Goal: Task Accomplishment & Management: Use online tool/utility

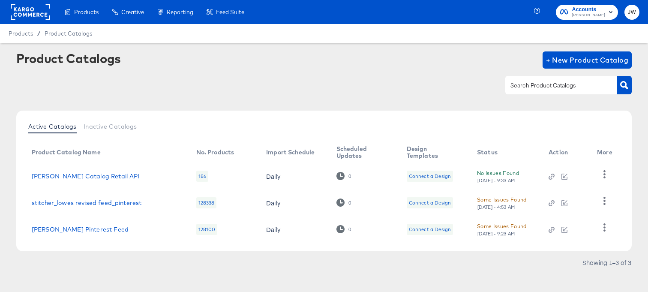
click at [583, 14] on span "[PERSON_NAME]" at bounding box center [588, 15] width 33 height 7
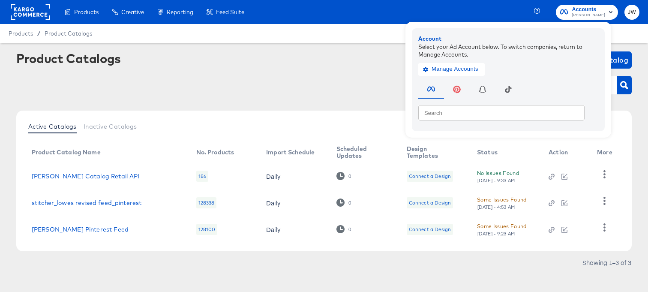
click at [29, 23] on div at bounding box center [30, 12] width 39 height 24
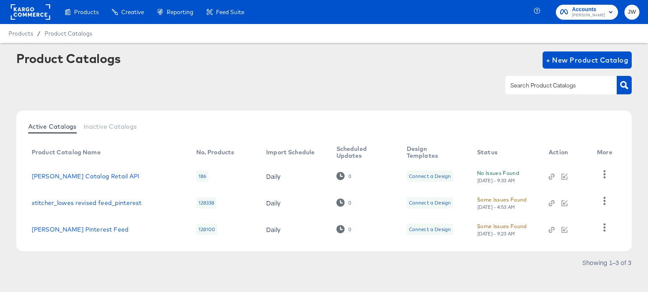
click at [29, 18] on rect at bounding box center [30, 11] width 39 height 15
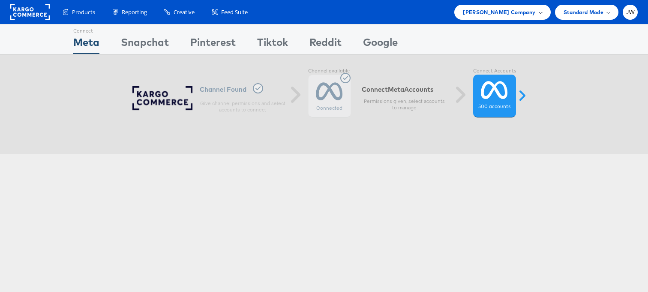
click at [523, 10] on span "[PERSON_NAME] Company" at bounding box center [499, 12] width 72 height 9
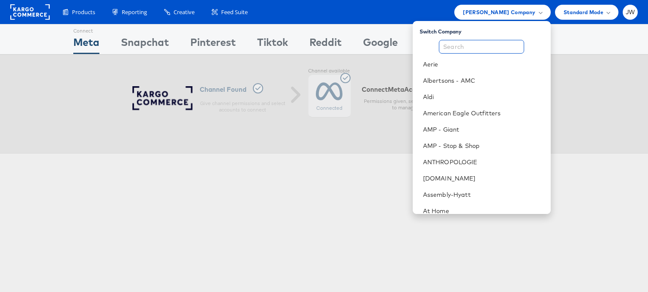
click at [509, 51] on input "text" at bounding box center [481, 47] width 85 height 14
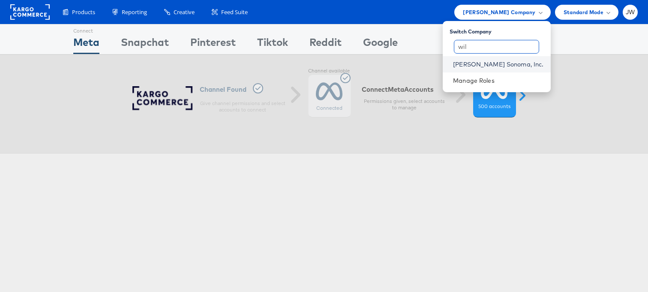
type input "wil"
click at [513, 66] on link "[PERSON_NAME] Sonoma, Inc." at bounding box center [498, 64] width 90 height 9
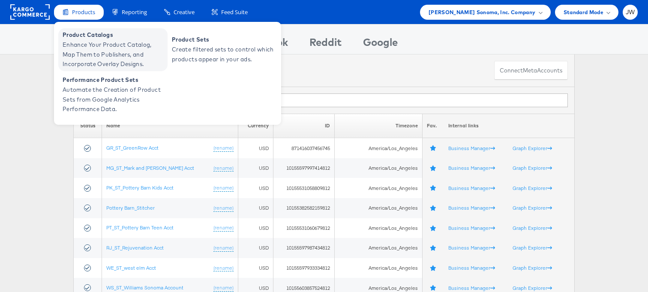
click at [81, 34] on span "Product Catalogs" at bounding box center [114, 35] width 103 height 10
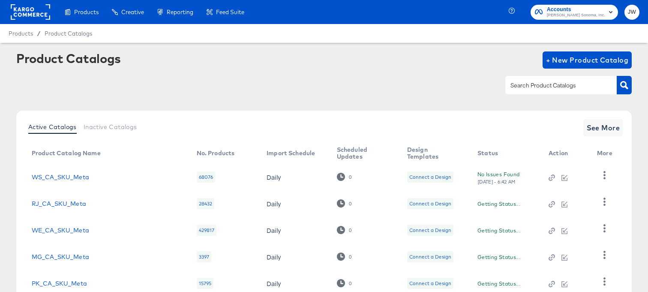
click at [535, 80] on div at bounding box center [560, 85] width 111 height 18
paste input "MG_US_PIP_Meta"
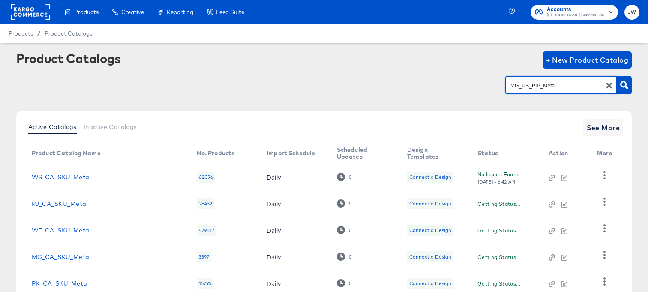
type input "MG_US_PIP_Meta"
